Goal: Information Seeking & Learning: Compare options

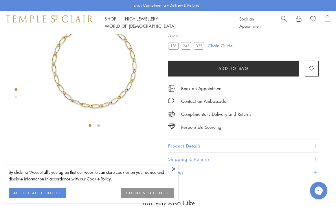
scroll to position [34, 0]
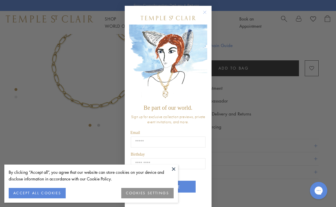
click at [204, 14] on circle "Close dialog" at bounding box center [204, 12] width 7 height 7
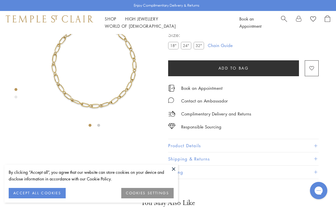
click at [23, 195] on button "ACCEPT ALL COOKIES" at bounding box center [37, 193] width 57 height 10
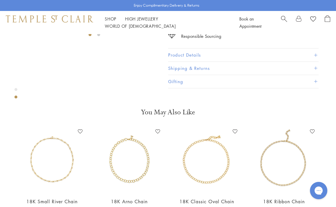
scroll to position [126, 0]
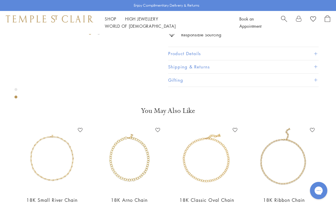
click at [205, 60] on button "Product Details" at bounding box center [243, 53] width 150 height 13
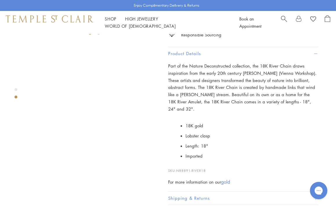
click at [227, 179] on link "gold" at bounding box center [225, 182] width 9 height 6
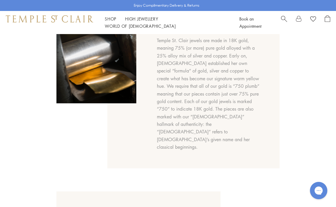
scroll to position [265, 0]
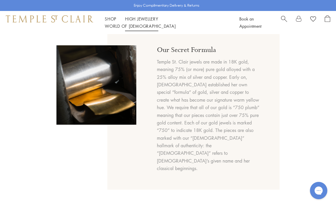
click at [139, 22] on link "High Jewellery High Jewellery" at bounding box center [141, 19] width 33 height 6
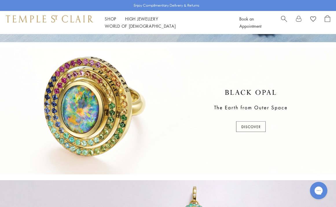
scroll to position [119, 0]
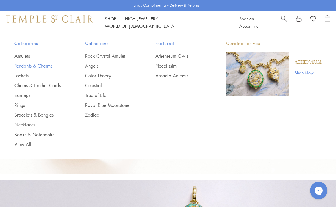
click at [34, 66] on link "Pendants & Charms" at bounding box center [37, 66] width 47 height 6
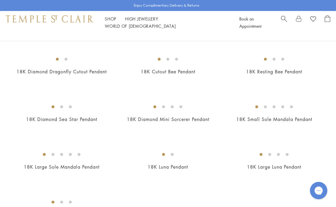
scroll to position [959, 0]
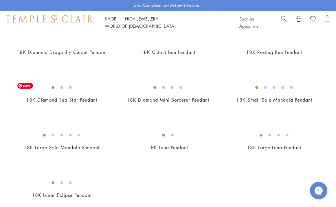
click at [0, 0] on img at bounding box center [0, 0] width 0 height 0
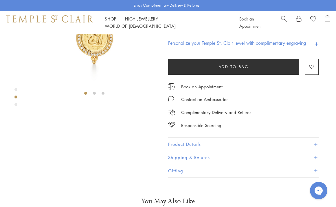
scroll to position [67, 0]
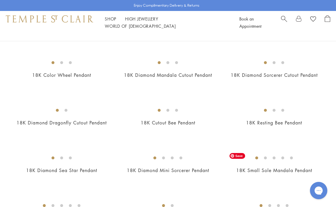
scroll to position [844, 0]
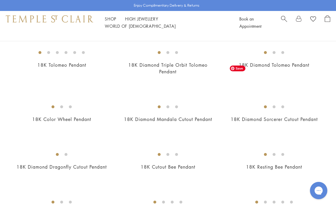
click at [0, 0] on img at bounding box center [0, 0] width 0 height 0
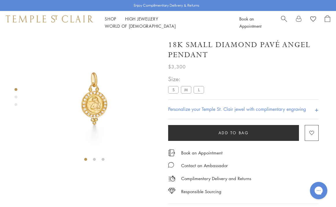
click at [173, 93] on label "S" at bounding box center [173, 89] width 10 height 7
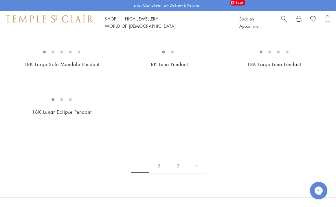
scroll to position [1040, 0]
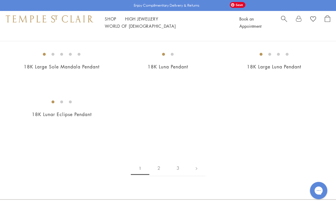
click at [0, 0] on img at bounding box center [0, 0] width 0 height 0
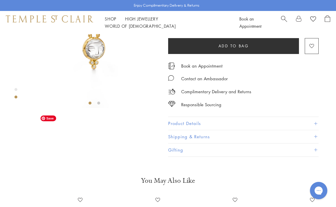
scroll to position [60, 0]
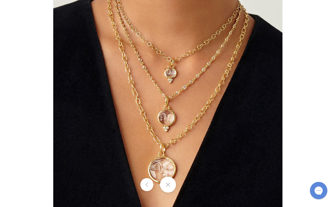
click at [171, 76] on img at bounding box center [167, 103] width 229 height 229
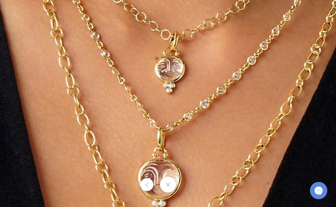
click at [192, 113] on img at bounding box center [163, 144] width 564 height 565
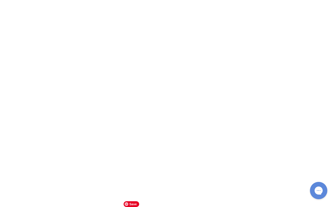
scroll to position [1827, 0]
click at [0, 0] on img at bounding box center [0, 0] width 0 height 0
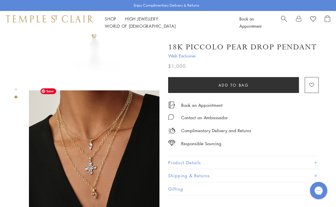
scroll to position [83, 0]
click at [92, 126] on img at bounding box center [94, 155] width 130 height 130
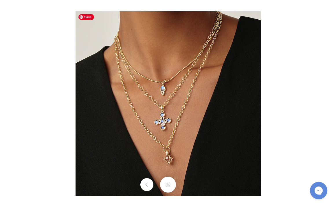
click at [137, 123] on img at bounding box center [168, 103] width 185 height 185
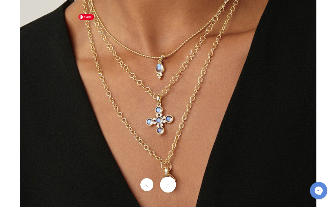
click at [137, 123] on img at bounding box center [168, 92] width 296 height 296
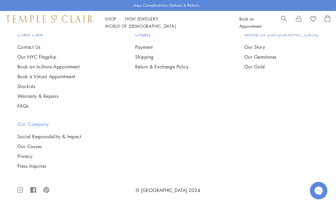
scroll to position [2854, 0]
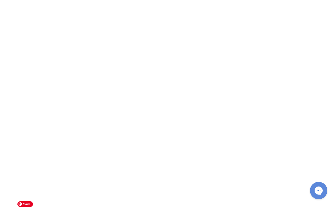
click at [0, 0] on img at bounding box center [0, 0] width 0 height 0
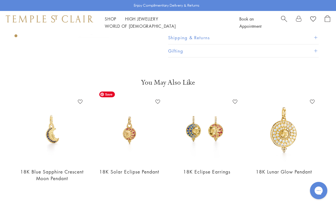
scroll to position [249, 0]
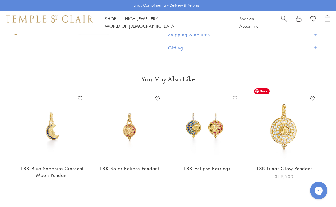
click at [299, 128] on img at bounding box center [284, 127] width 66 height 66
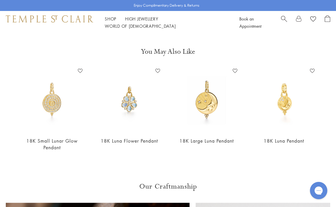
scroll to position [282, 0]
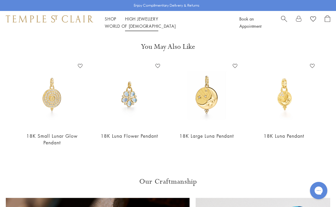
click at [142, 21] on link "High Jewellery High Jewellery" at bounding box center [141, 19] width 33 height 6
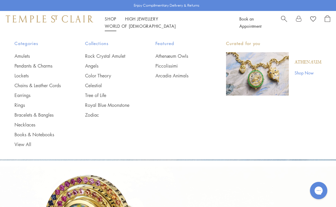
click at [114, 22] on link "Shop Shop" at bounding box center [111, 19] width 12 height 6
click at [25, 99] on link "Earrings" at bounding box center [37, 95] width 47 height 6
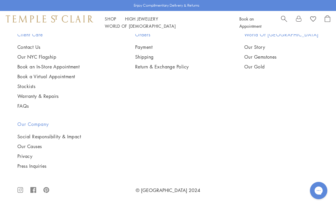
scroll to position [2331, 0]
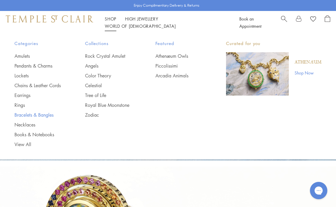
click at [36, 118] on link "Bracelets & Bangles" at bounding box center [37, 115] width 47 height 6
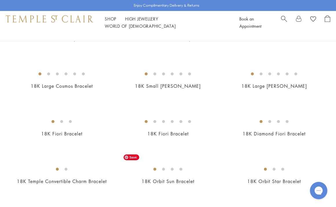
scroll to position [84, 0]
